Goal: Task Accomplishment & Management: Manage account settings

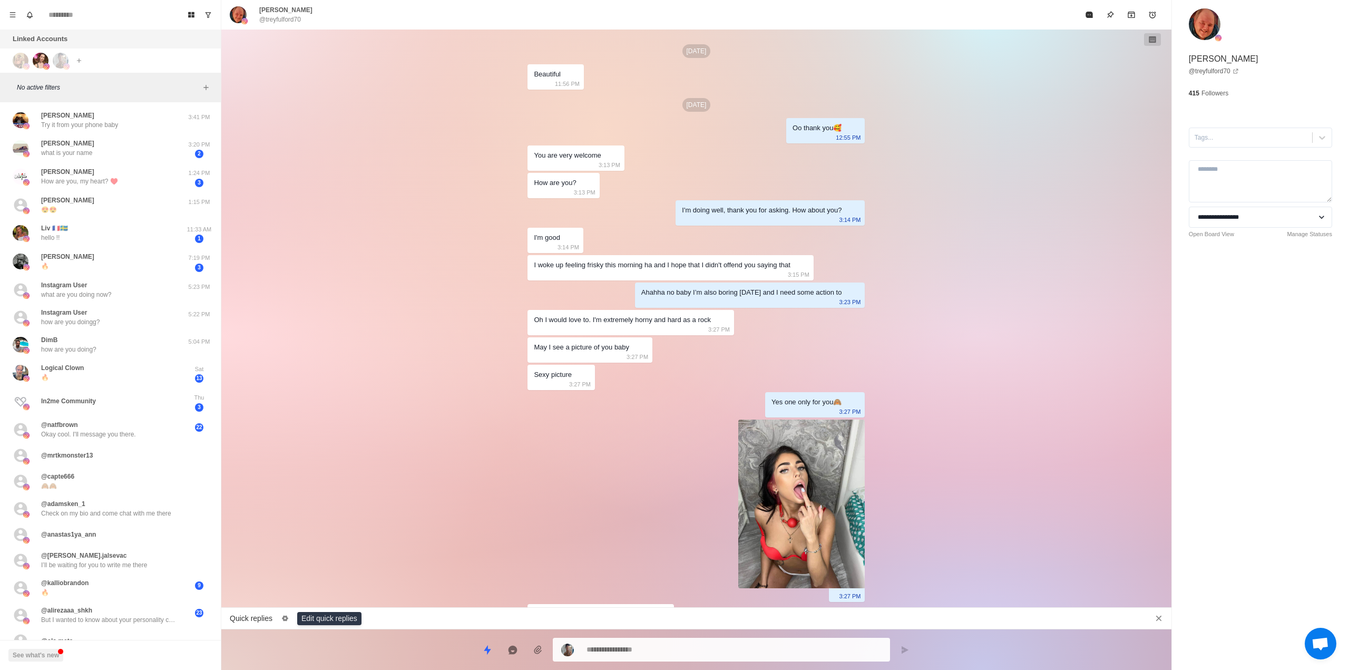
type textarea "*"
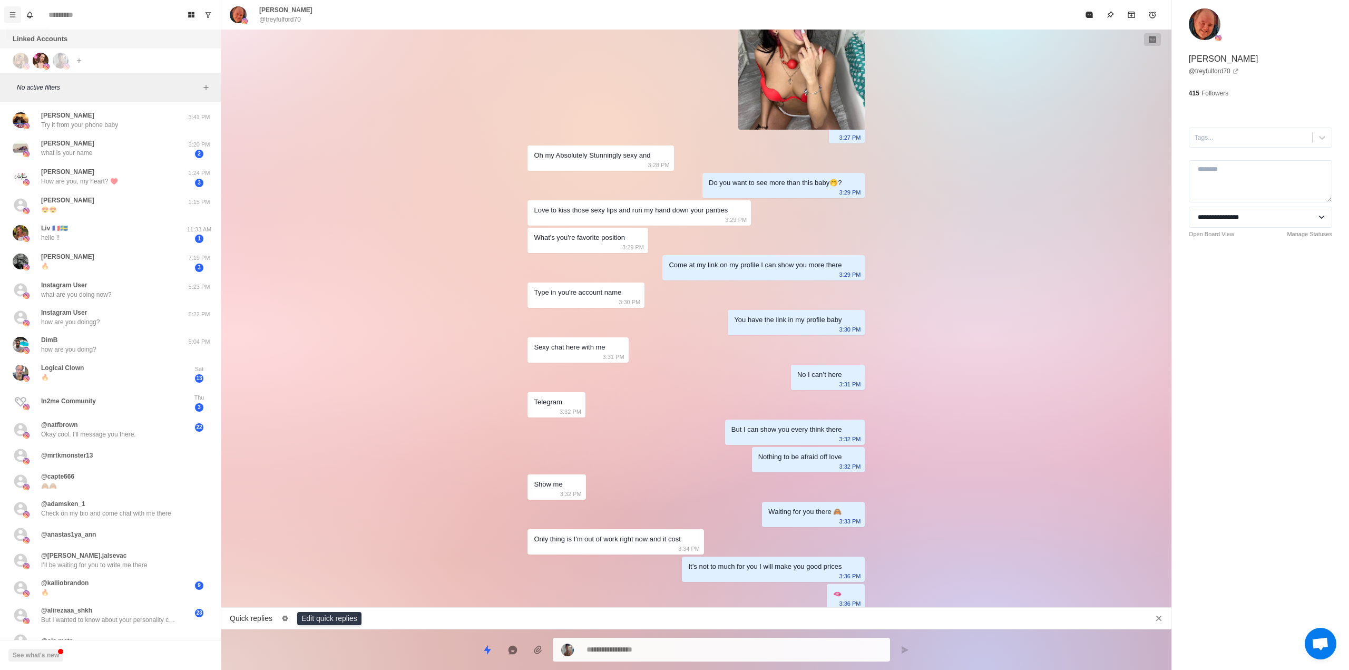
click at [12, 15] on icon "Menu" at bounding box center [13, 14] width 6 height 5
click at [71, 131] on button "Team" at bounding box center [63, 128] width 113 height 18
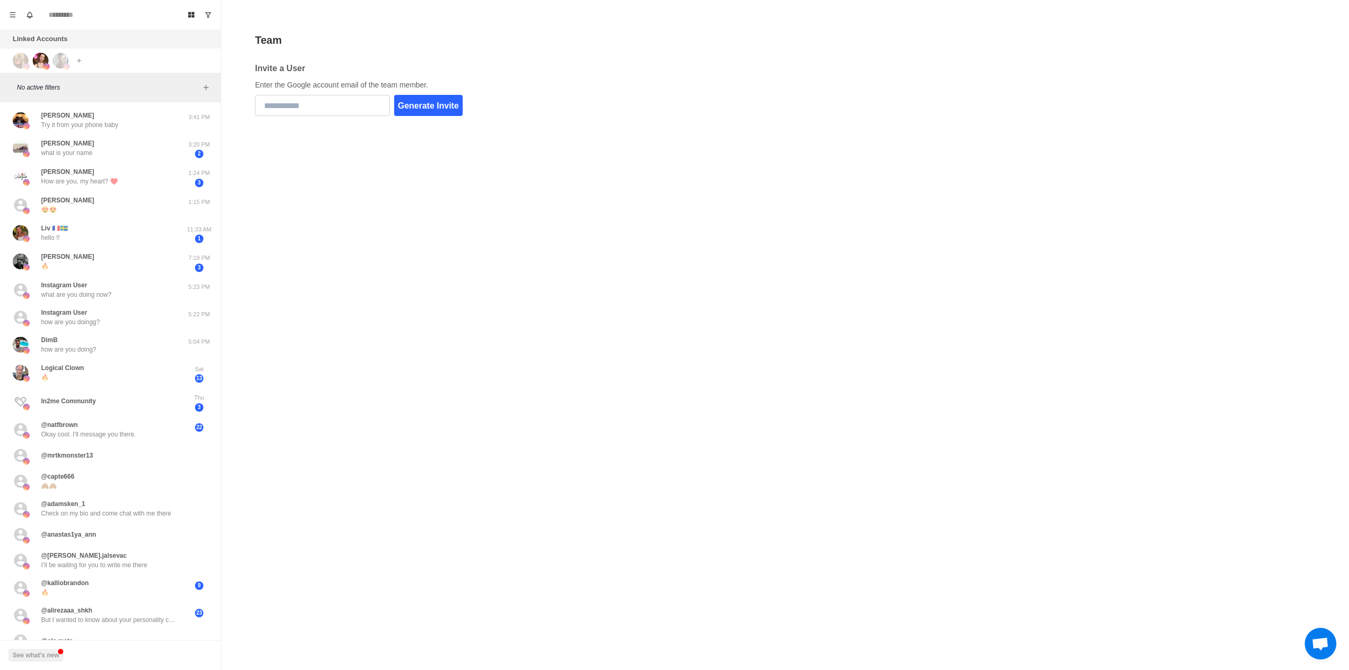
click at [300, 111] on input "email" at bounding box center [322, 105] width 135 height 21
click at [328, 104] on input "email" at bounding box center [322, 105] width 135 height 21
paste input "**********"
click at [431, 109] on button "Generate Invite" at bounding box center [428, 105] width 68 height 21
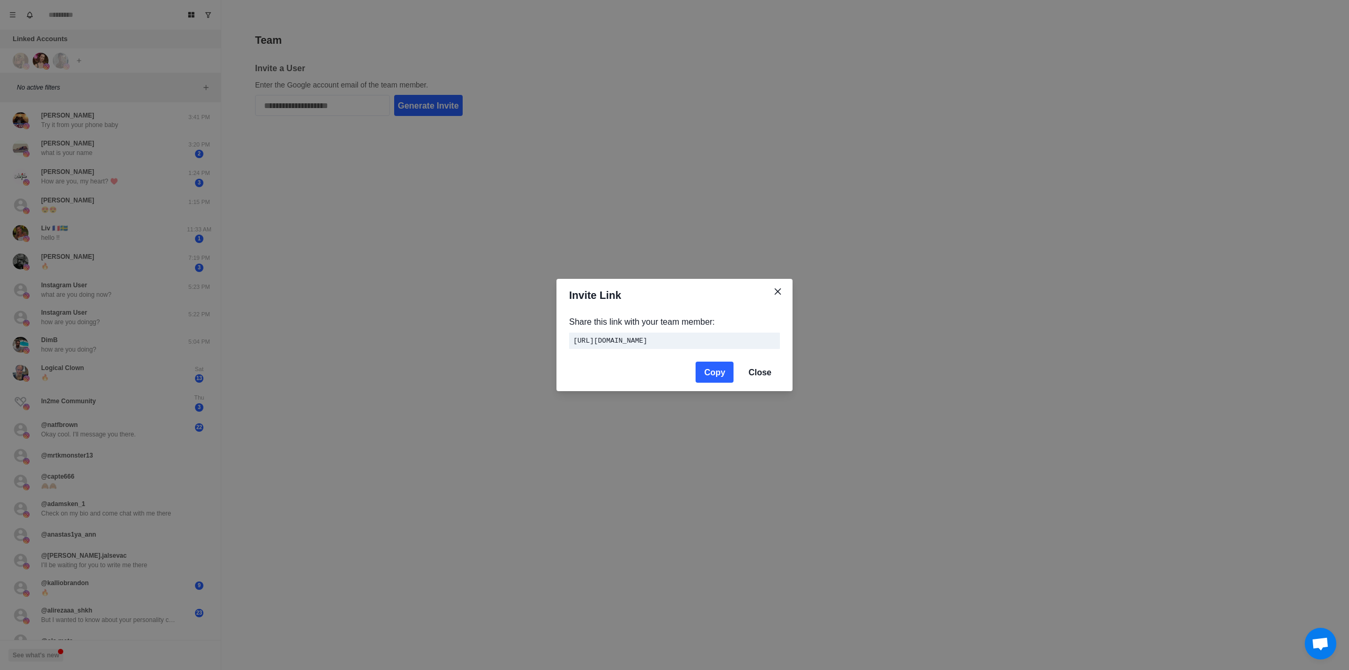
click at [716, 378] on button "Copy" at bounding box center [715, 371] width 38 height 21
click at [408, 175] on div "Invite Link Share this link with your team member: [URL][DOMAIN_NAME] Copy Close" at bounding box center [674, 335] width 1349 height 670
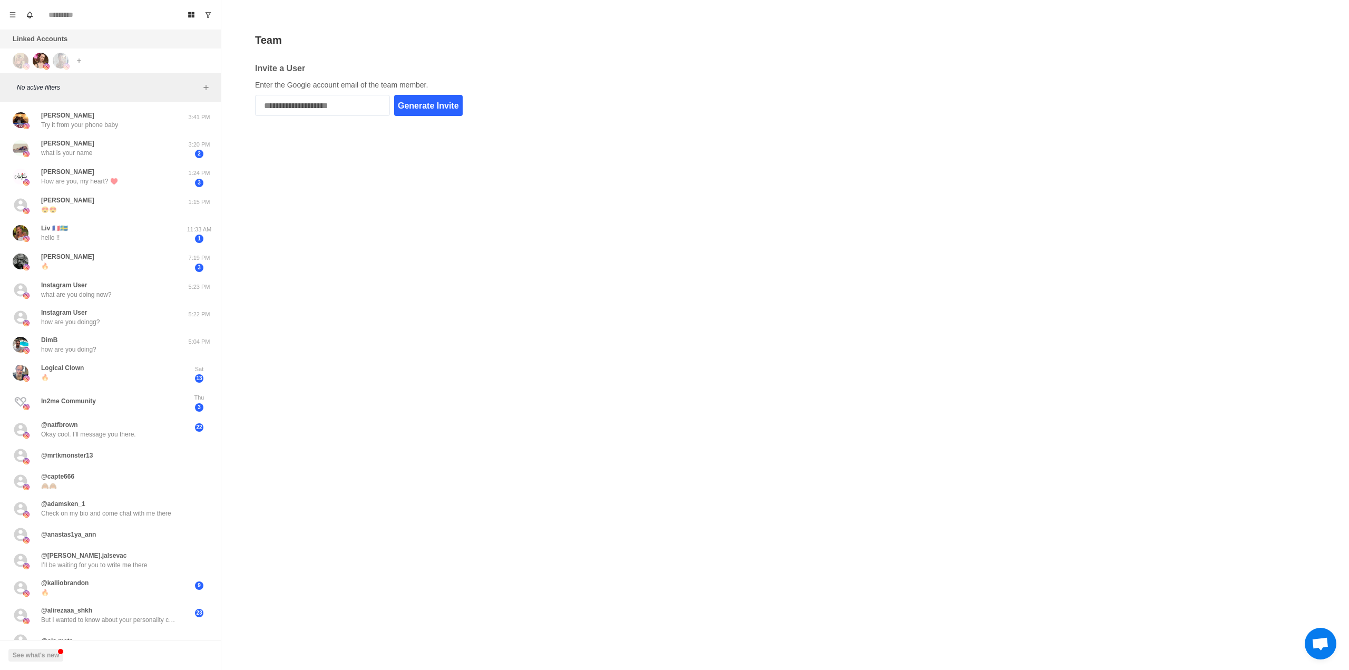
drag, startPoint x: 351, startPoint y: 103, endPoint x: 2, endPoint y: 74, distance: 350.5
click at [2, 74] on div "Board View Tools Archived Chats Mark many as read Keyboard shortcuts Team Setti…" at bounding box center [674, 335] width 1349 height 670
type input "**********"
click at [426, 105] on button "Generate Invite" at bounding box center [428, 105] width 68 height 21
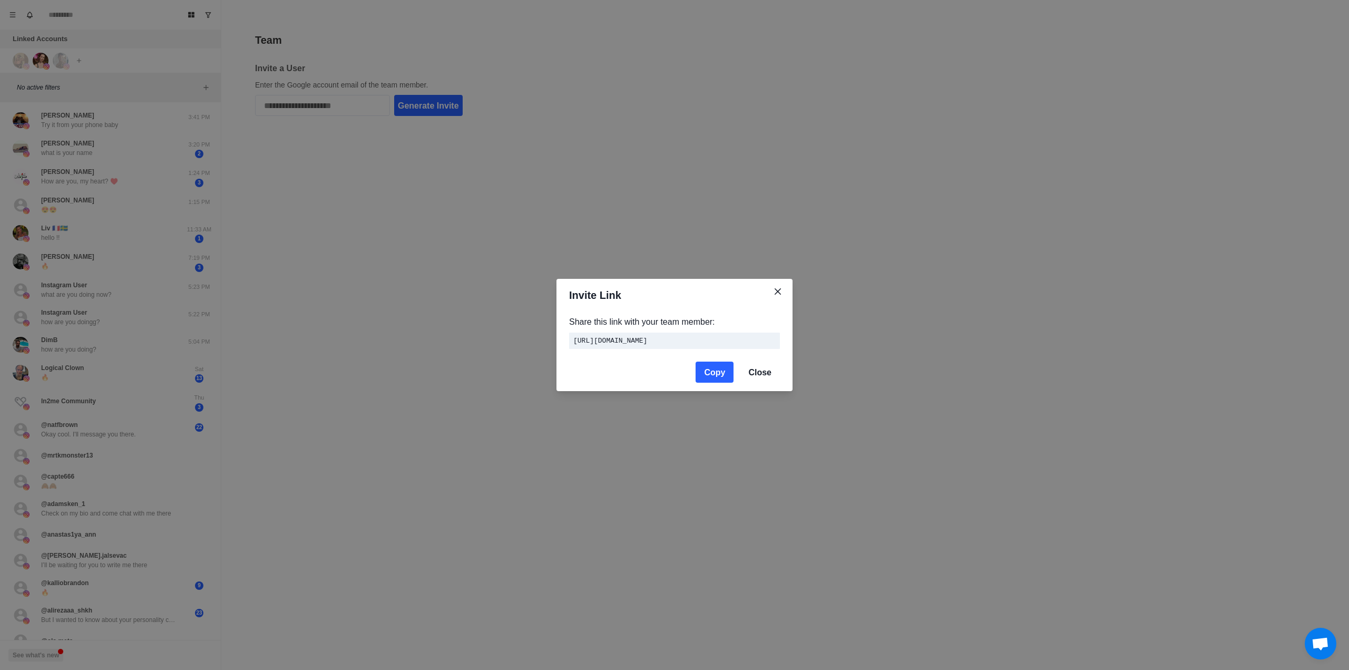
click at [725, 374] on button "Copy" at bounding box center [715, 371] width 38 height 21
click at [770, 375] on button "Close" at bounding box center [760, 371] width 40 height 21
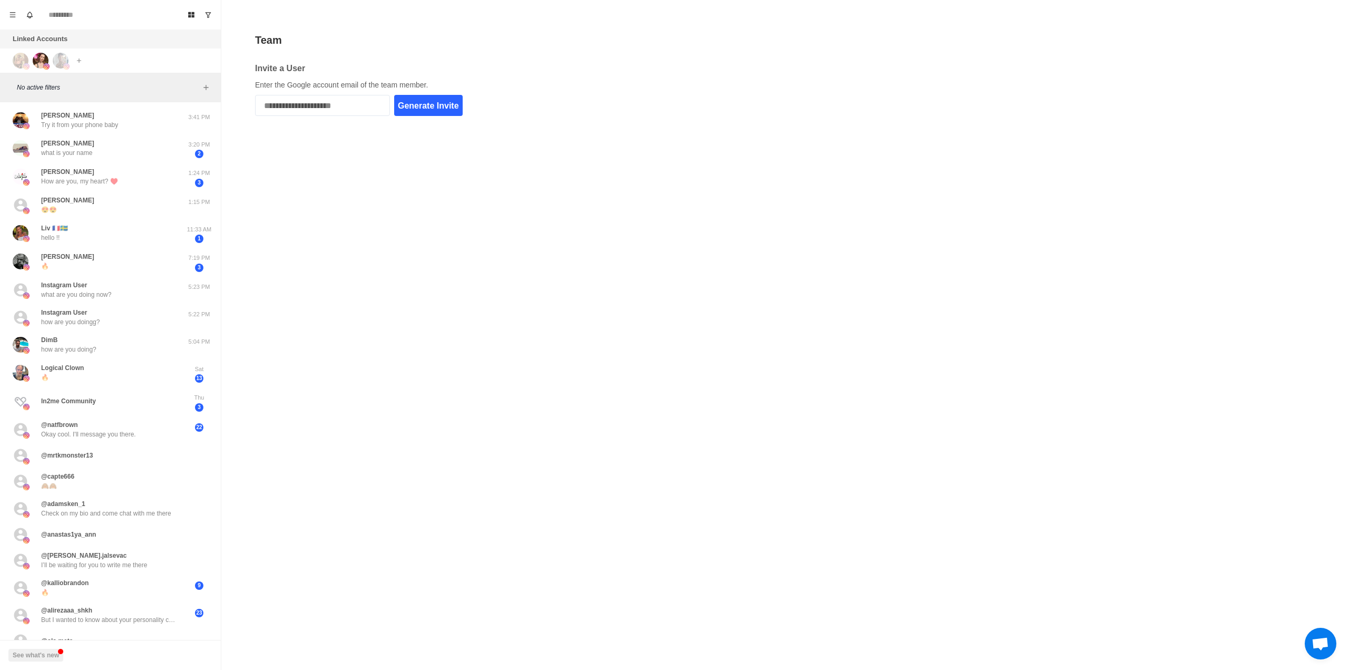
drag, startPoint x: 376, startPoint y: 110, endPoint x: 186, endPoint y: 101, distance: 190.4
click at [186, 101] on div "Board View Tools Archived Chats Mark many as read Keyboard shortcuts Team Setti…" at bounding box center [674, 335] width 1349 height 670
click at [57, 56] on img at bounding box center [61, 61] width 16 height 16
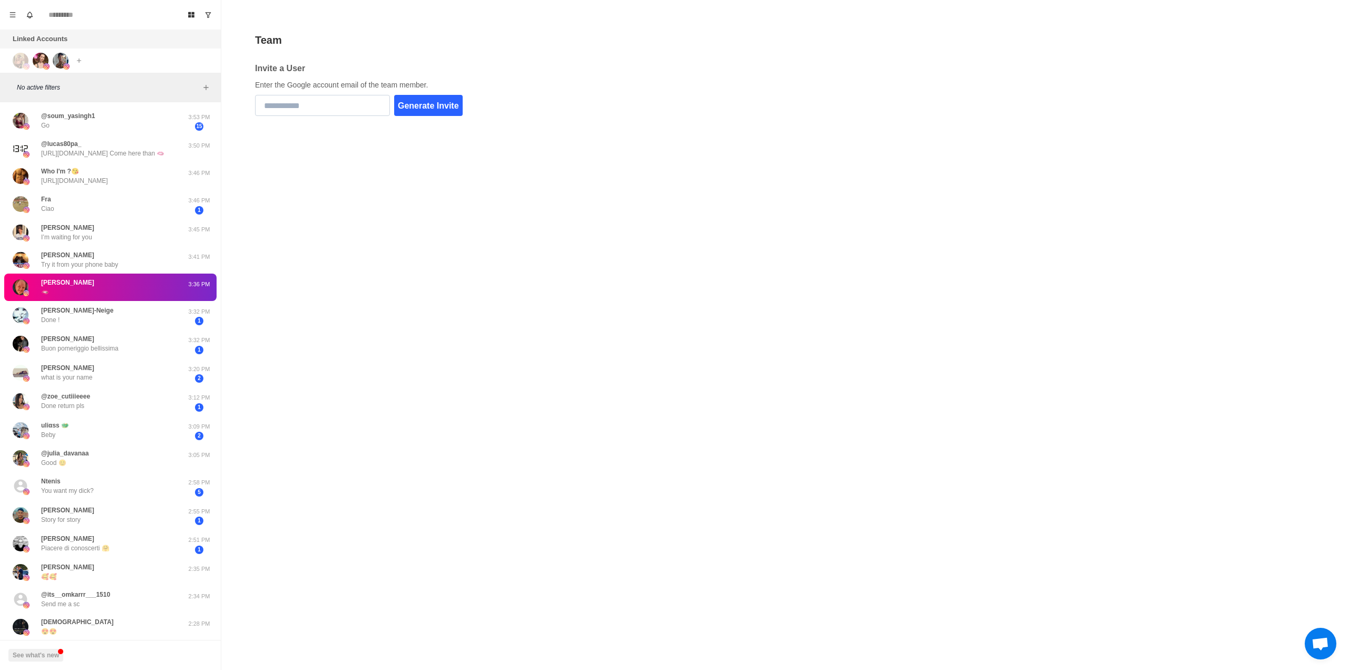
click at [329, 107] on input "email" at bounding box center [322, 105] width 135 height 21
click at [312, 107] on input "email" at bounding box center [322, 105] width 135 height 21
click at [15, 12] on icon "Menu" at bounding box center [12, 14] width 7 height 7
click at [47, 143] on button "Settings" at bounding box center [63, 146] width 113 height 18
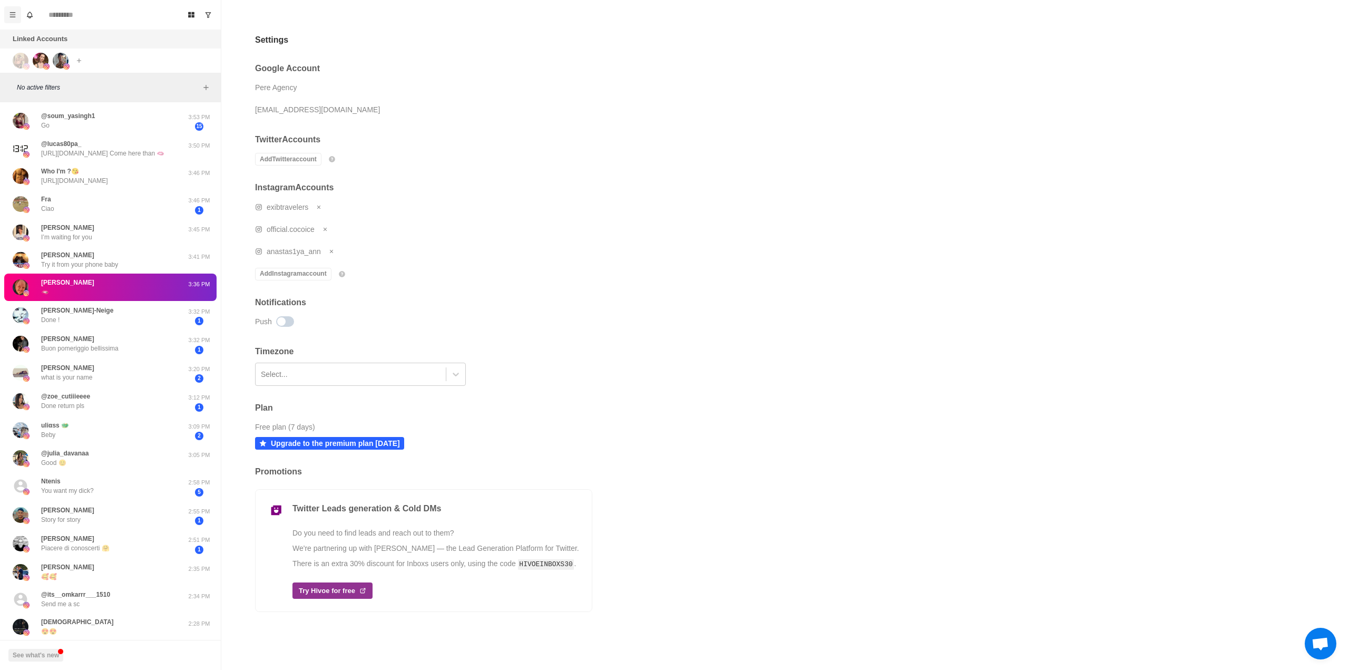
click at [16, 14] on button "Menu" at bounding box center [12, 14] width 17 height 17
click at [55, 133] on button "Team" at bounding box center [63, 128] width 113 height 18
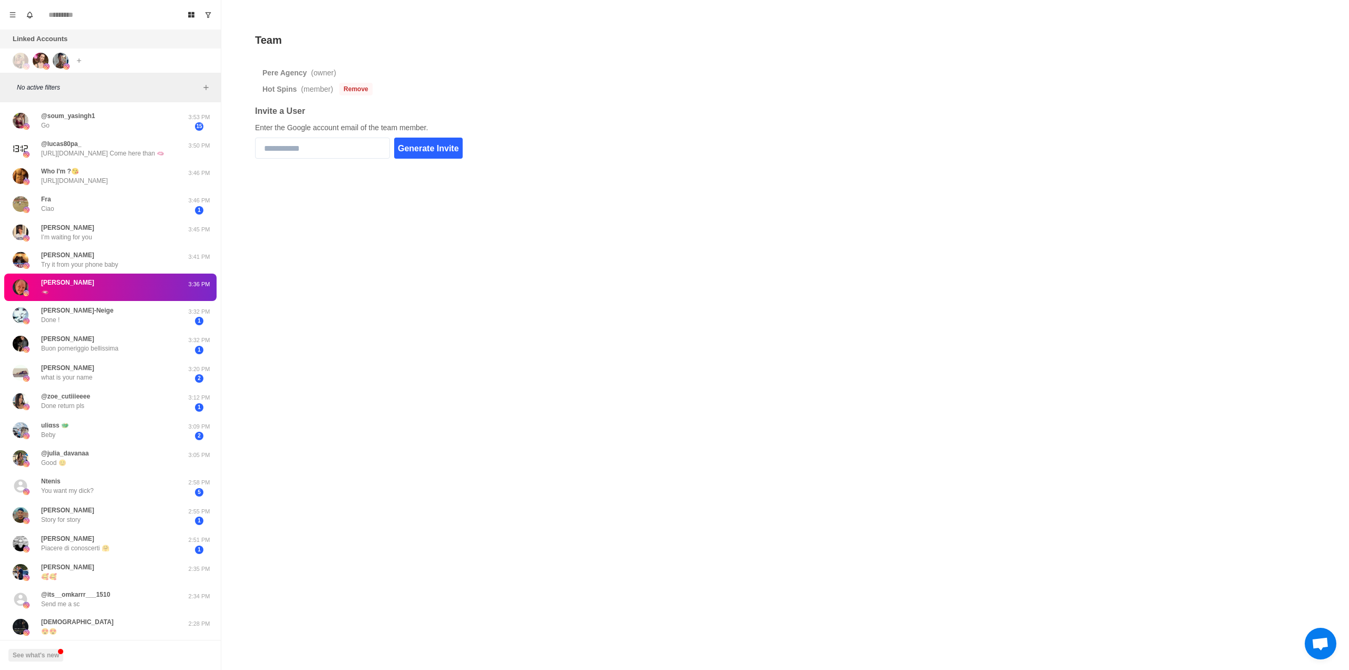
click at [353, 90] on button "Remove" at bounding box center [355, 89] width 33 height 13
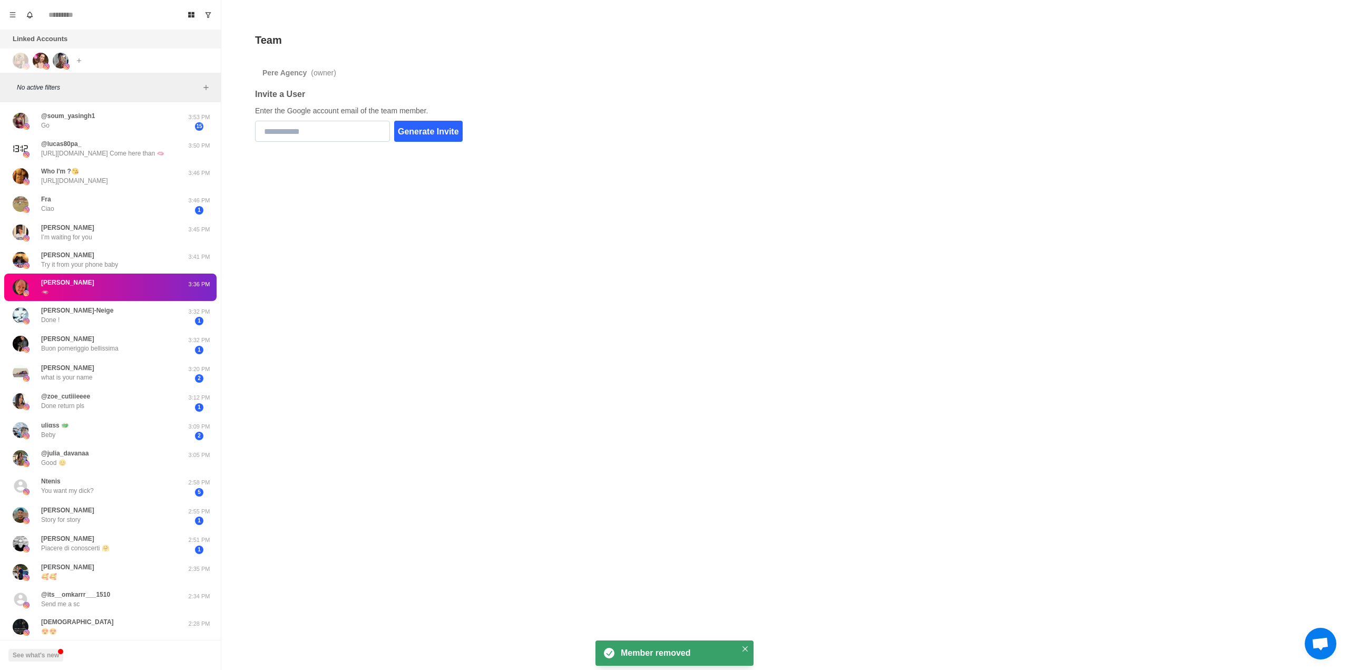
click at [342, 135] on input "email" at bounding box center [322, 131] width 135 height 21
paste input "**********"
type input "**********"
click at [424, 136] on button "Generate Invite" at bounding box center [428, 131] width 68 height 21
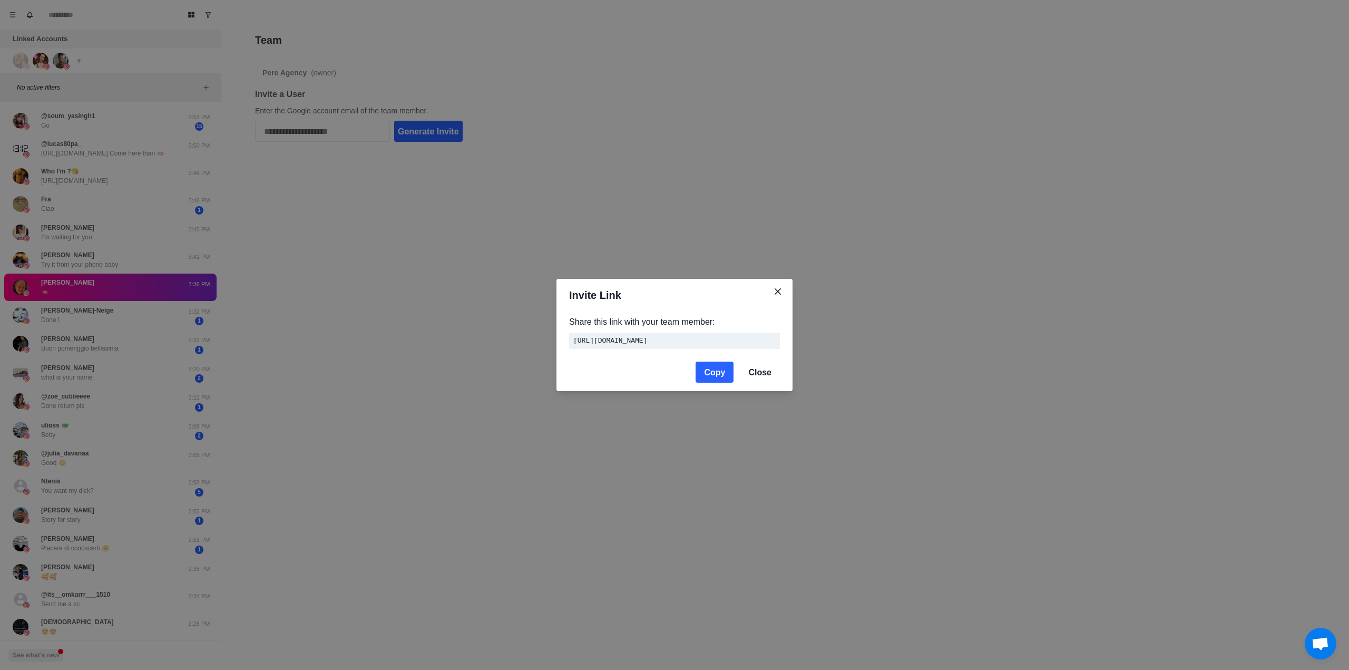
click at [713, 377] on button "Copy" at bounding box center [715, 371] width 38 height 21
click at [771, 381] on button "Close" at bounding box center [760, 371] width 40 height 21
